Goal: Task Accomplishment & Management: Use online tool/utility

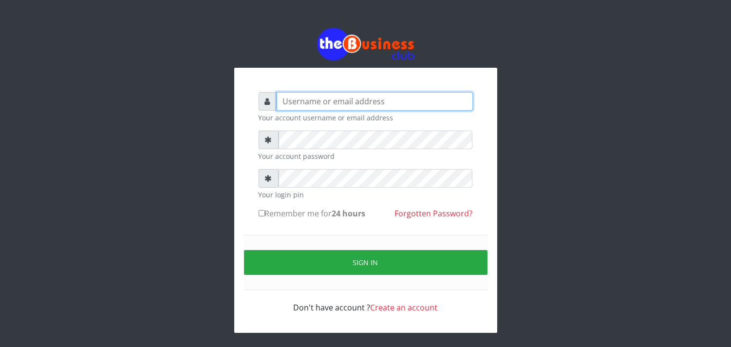
type input "enddy515@gmail.com"
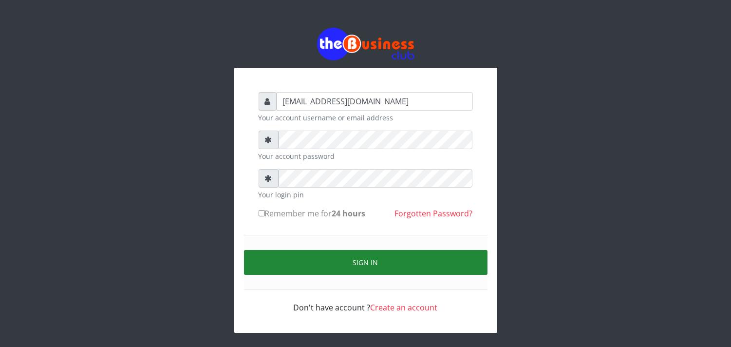
click at [299, 270] on button "Sign in" at bounding box center [365, 262] width 243 height 25
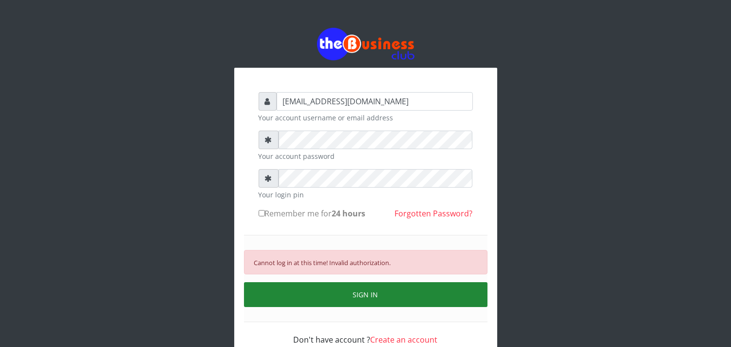
click at [315, 287] on button "SIGN IN" at bounding box center [365, 294] width 243 height 25
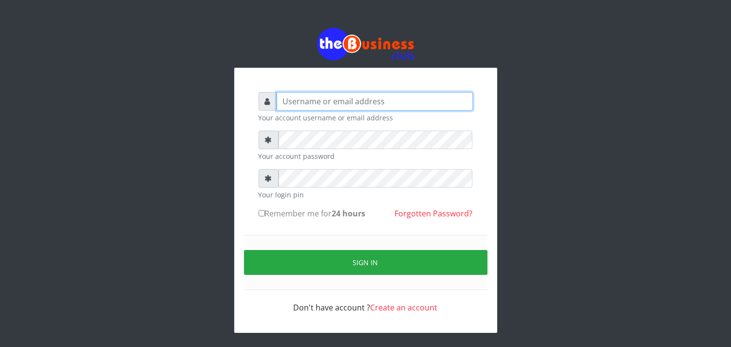
type input "enddy515@gmail.com"
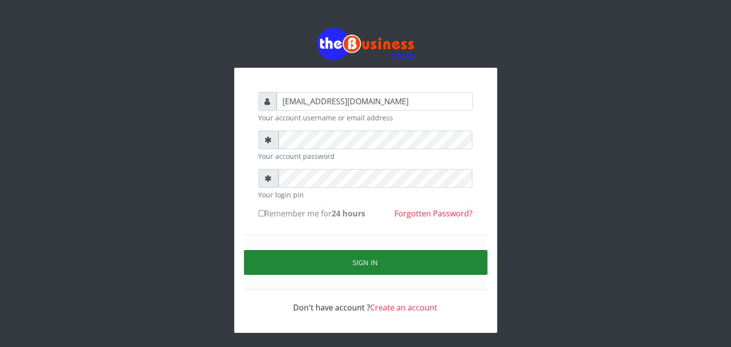
click at [300, 261] on button "Sign in" at bounding box center [365, 262] width 243 height 25
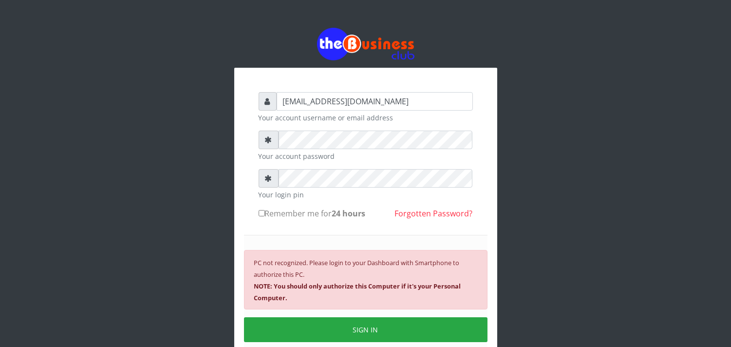
click at [304, 283] on b "NOTE: You should only authorize this Computer if it's your Personal Computer." at bounding box center [357, 291] width 207 height 20
click at [372, 292] on div "PC not recognized. Please login to your Dashboard with Smartphone to authorize …" at bounding box center [365, 279] width 243 height 59
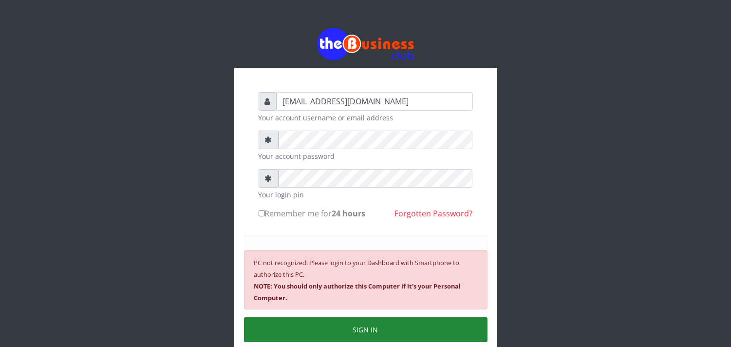
click at [369, 321] on button "SIGN IN" at bounding box center [365, 329] width 243 height 25
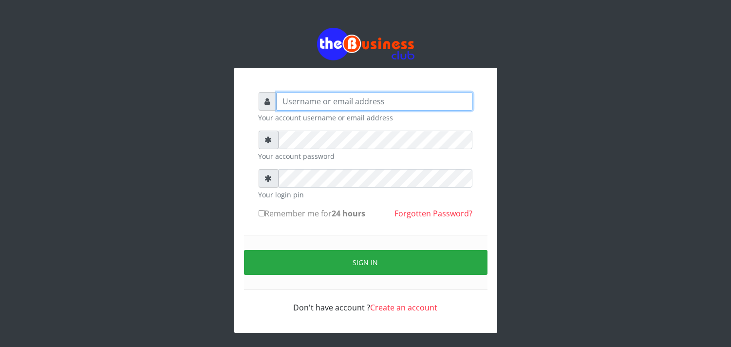
type input "Brownstelecom"
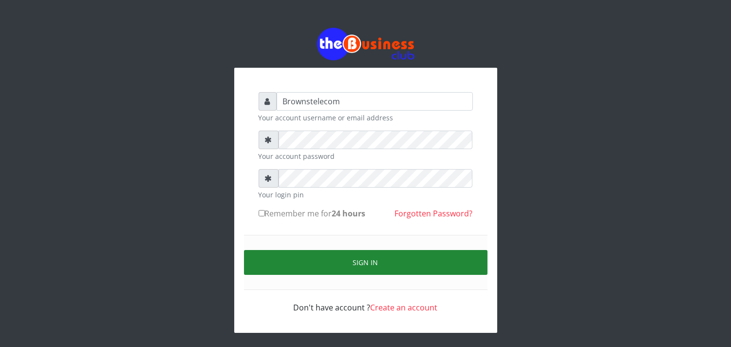
click at [337, 260] on button "Sign in" at bounding box center [365, 262] width 243 height 25
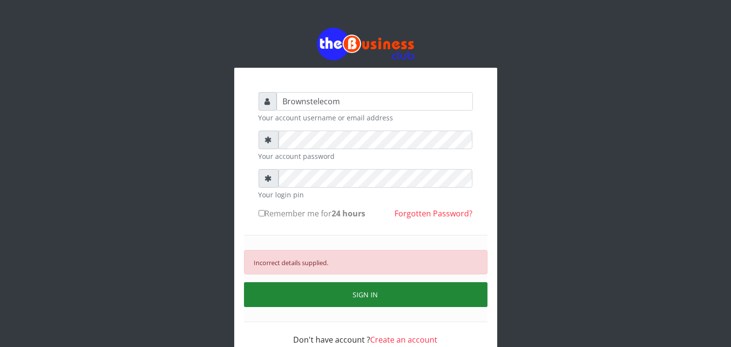
click at [313, 299] on button "SIGN IN" at bounding box center [365, 294] width 243 height 25
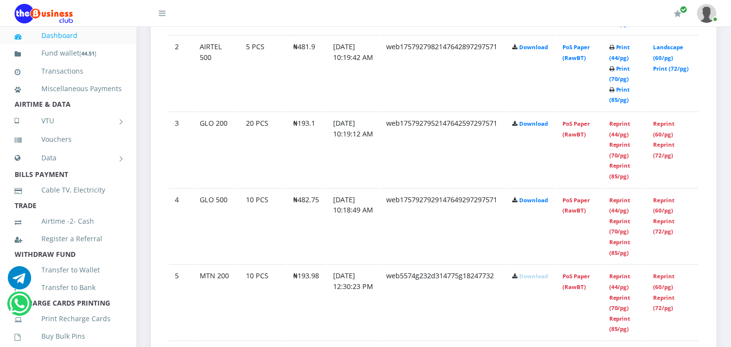
scroll to position [671, 0]
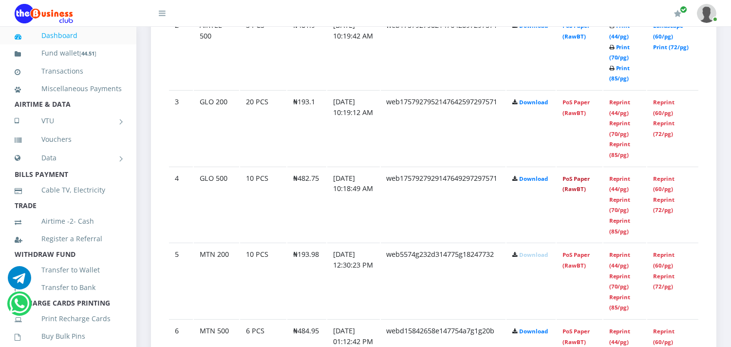
click at [581, 186] on link "PoS Paper (RawBT)" at bounding box center [575, 184] width 27 height 18
click at [573, 110] on link "PoS Paper (RawBT)" at bounding box center [575, 107] width 27 height 18
click at [666, 130] on link "Reprint (72/pg)" at bounding box center [663, 128] width 21 height 18
click at [659, 106] on link "Reprint (60/pg)" at bounding box center [663, 107] width 21 height 18
click at [657, 119] on link "Reprint (72/pg)" at bounding box center [663, 128] width 21 height 18
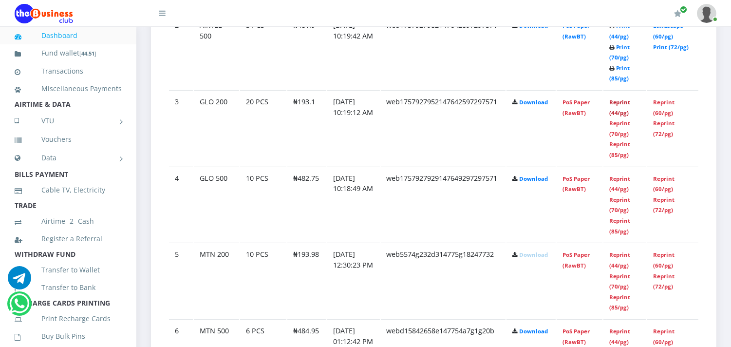
click at [622, 111] on link "Reprint (44/pg)" at bounding box center [619, 107] width 21 height 18
